Goal: Transaction & Acquisition: Purchase product/service

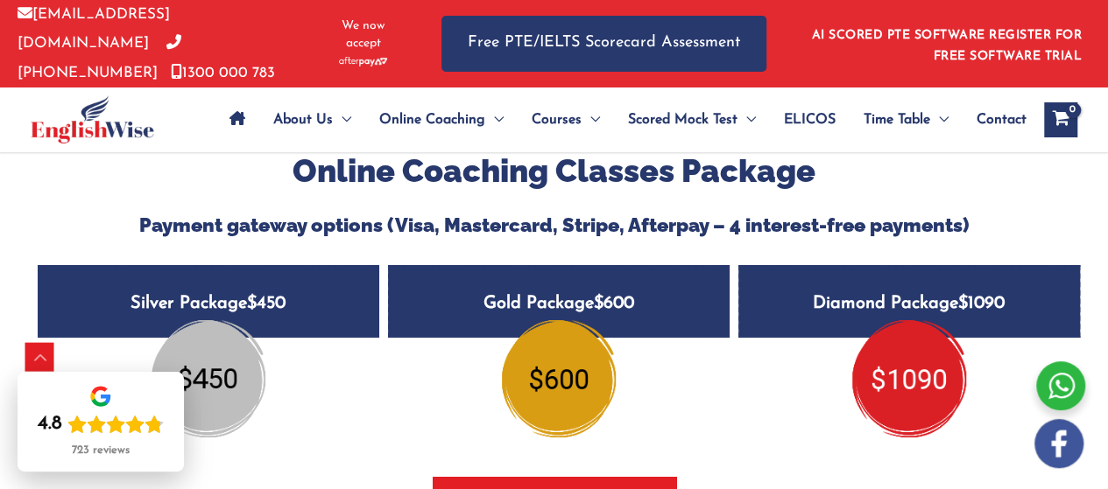
scroll to position [2927, 0]
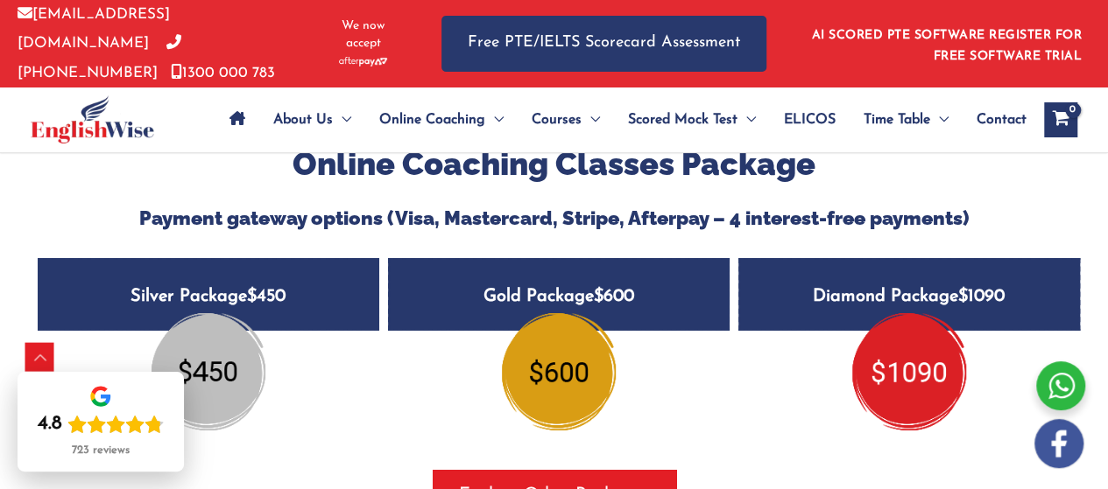
click at [303, 296] on h5 "Silver Package $450" at bounding box center [208, 294] width 341 height 73
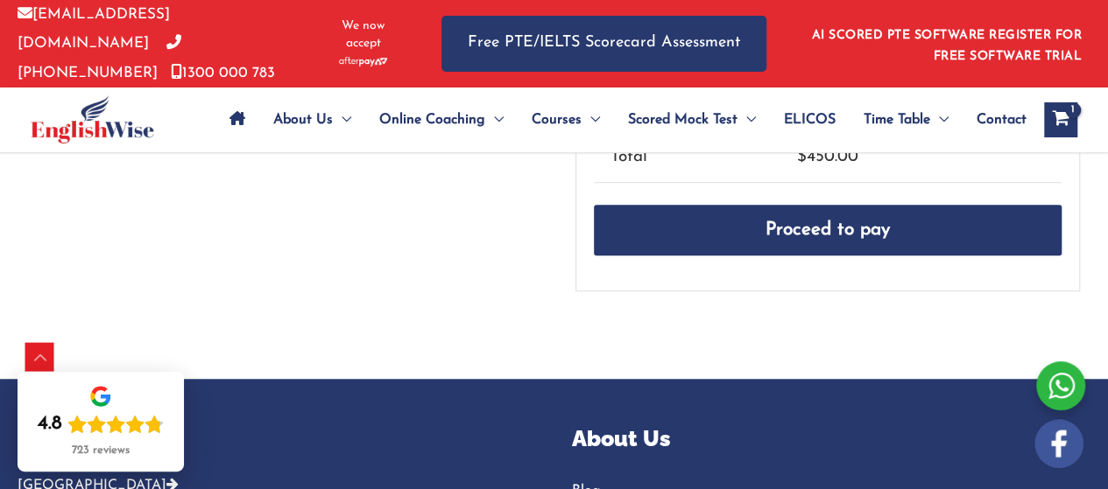
scroll to position [582, 0]
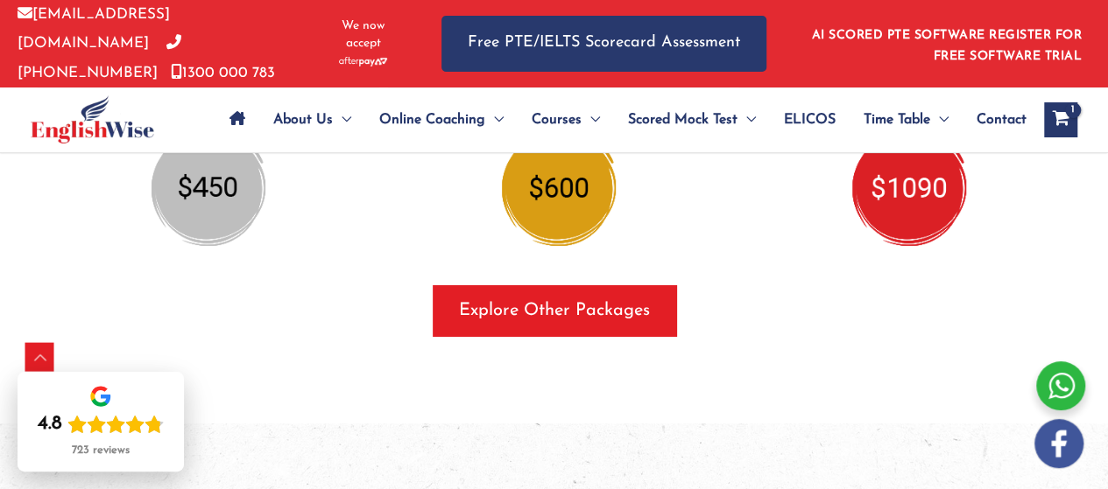
scroll to position [3093, 0]
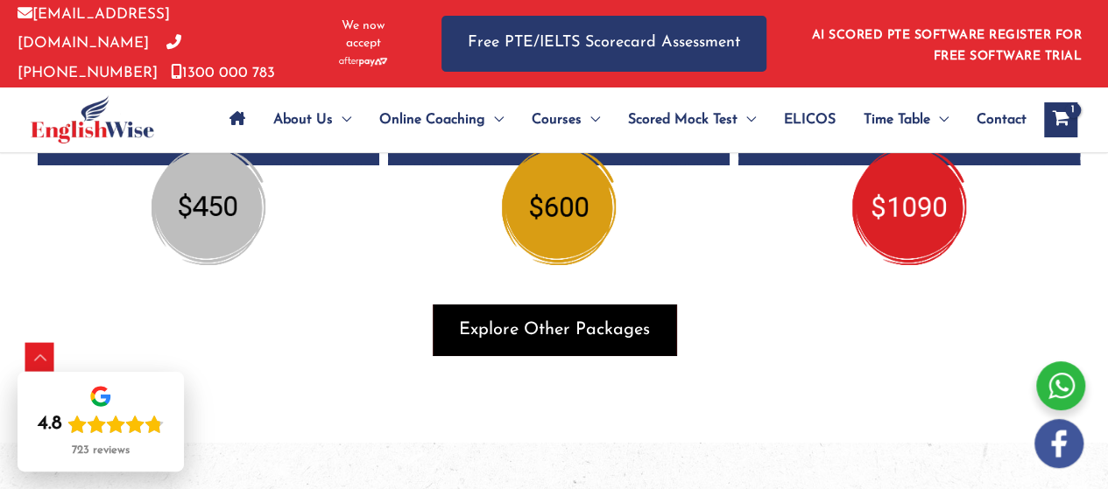
click at [567, 318] on span "Explore Other Packages" at bounding box center [554, 330] width 191 height 25
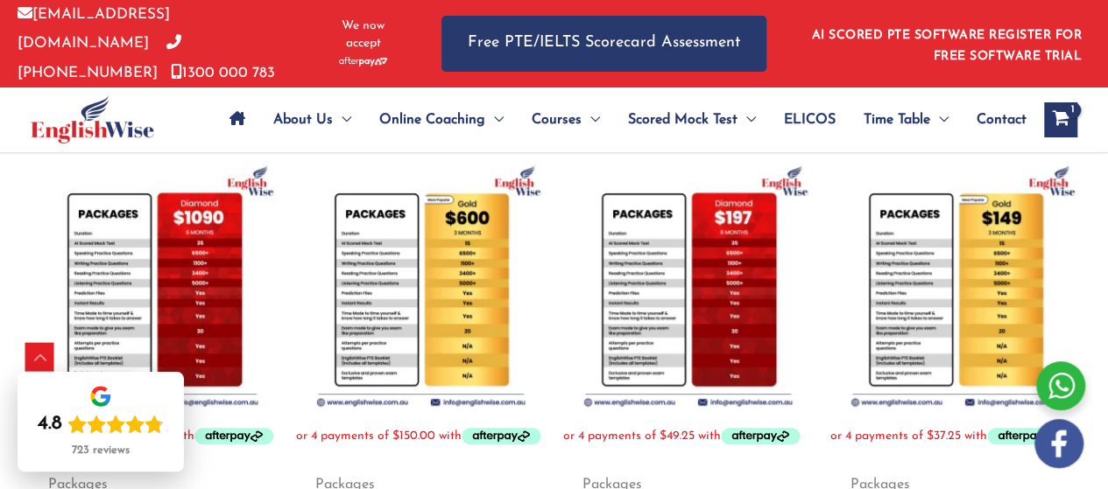
scroll to position [377, 0]
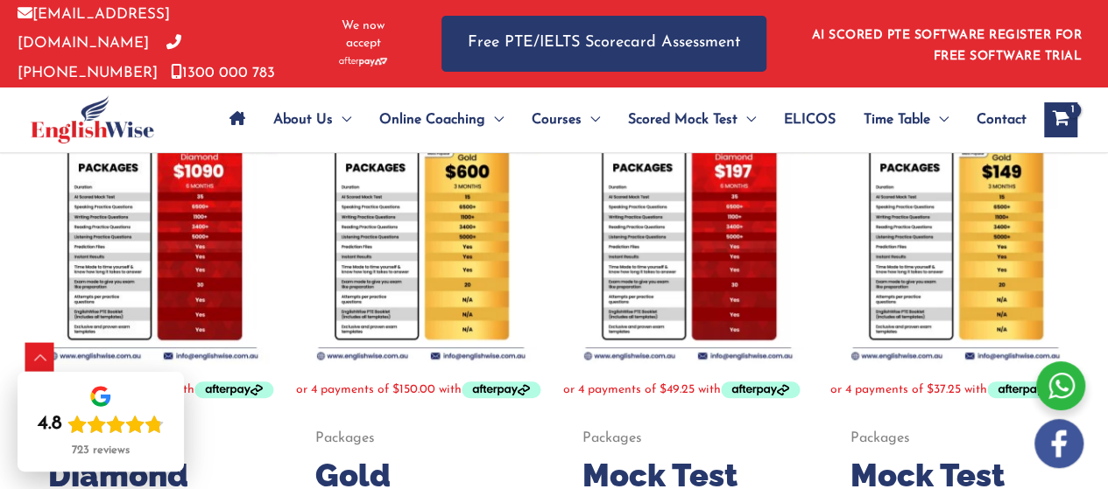
click at [116, 238] on img at bounding box center [154, 240] width 250 height 250
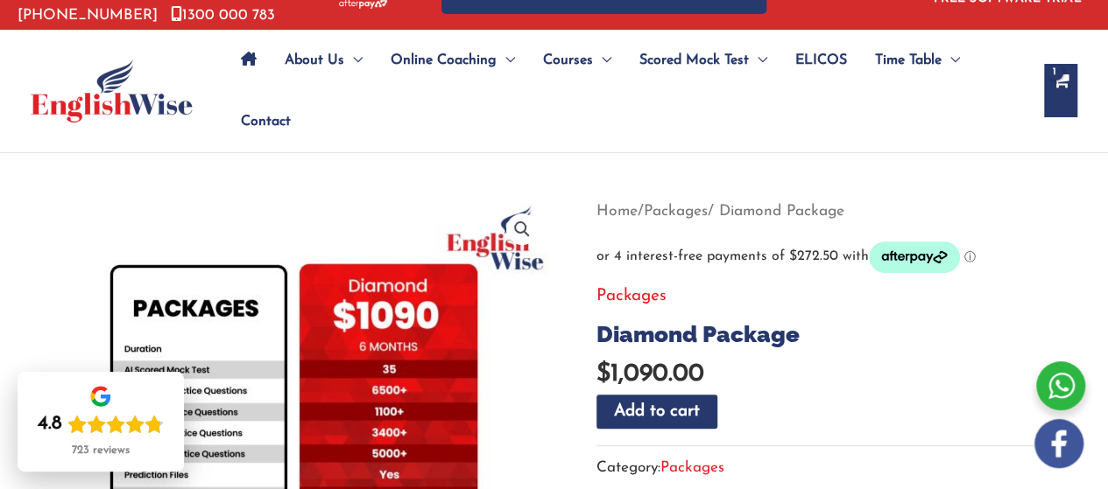
scroll to position [9, 0]
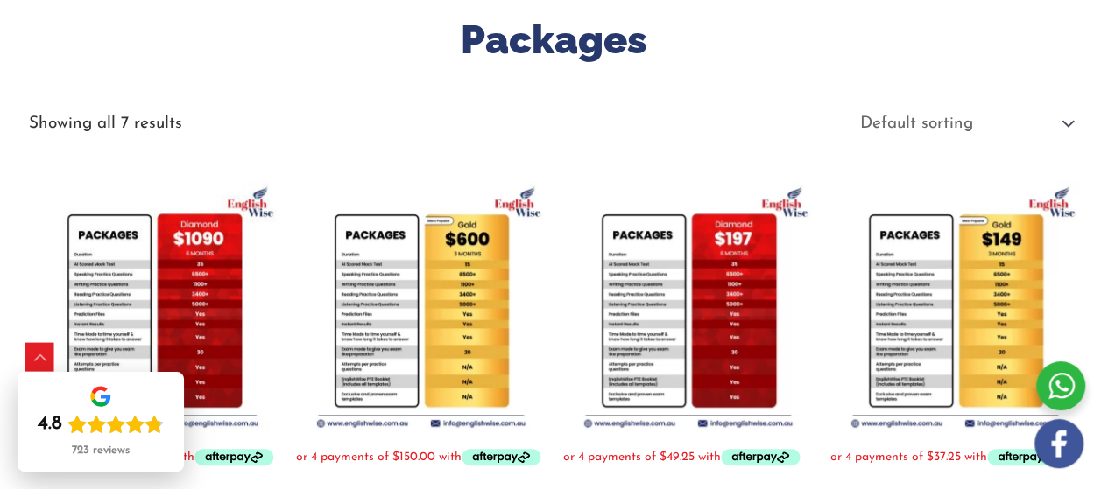
scroll to position [290, 0]
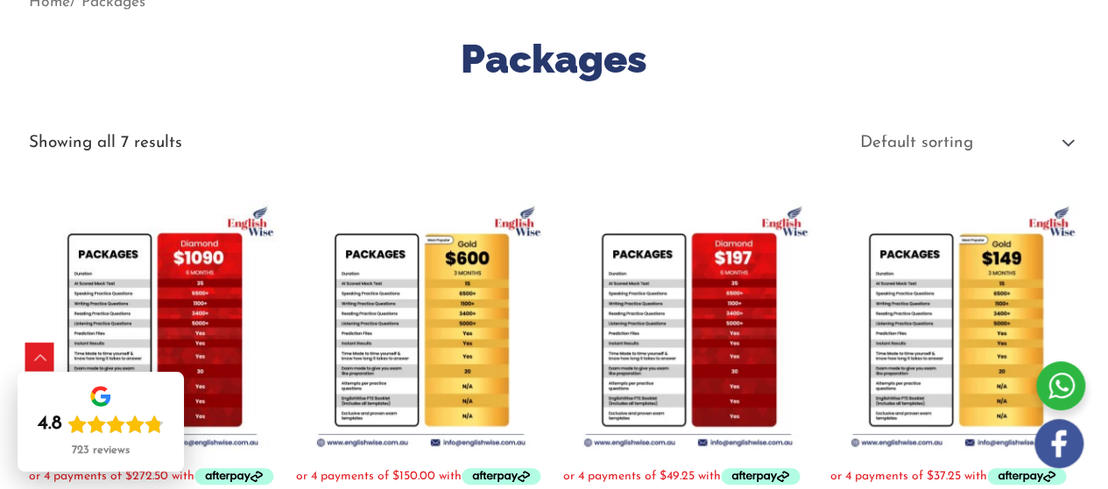
click at [403, 307] on img at bounding box center [421, 326] width 250 height 250
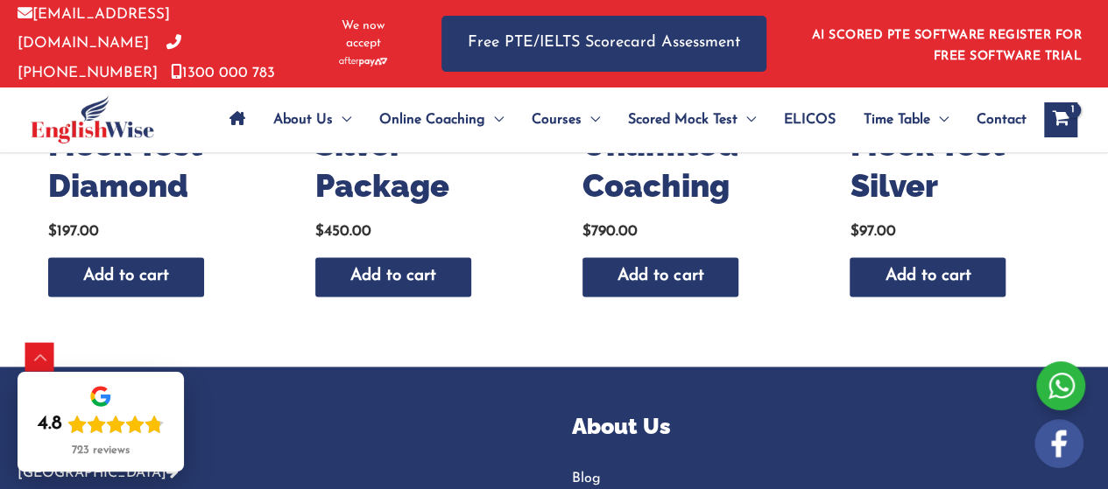
scroll to position [1121, 0]
